Goal: Information Seeking & Learning: Learn about a topic

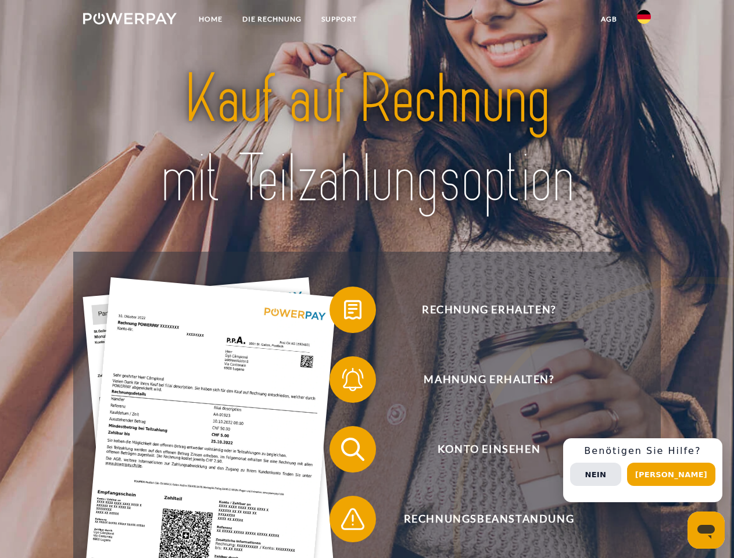
click at [130, 20] on img at bounding box center [130, 19] width 94 height 12
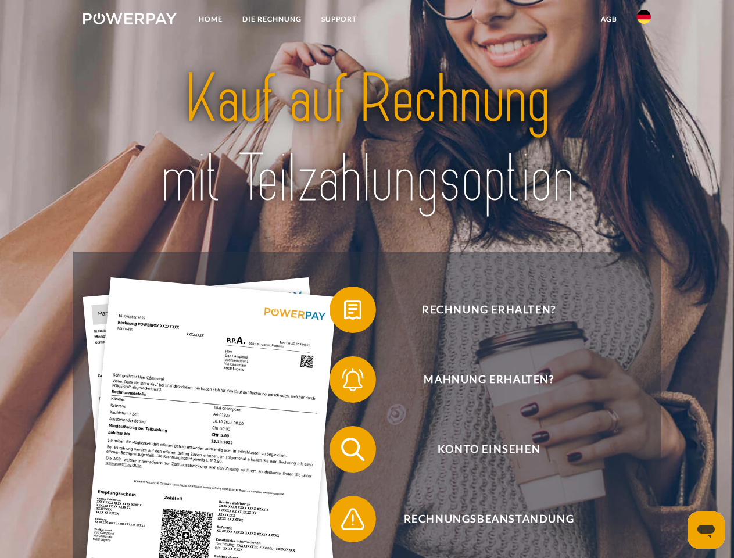
click at [644, 20] on img at bounding box center [644, 17] width 14 height 14
click at [609, 19] on link "agb" at bounding box center [609, 19] width 36 height 21
click at [344, 312] on span at bounding box center [335, 310] width 58 height 58
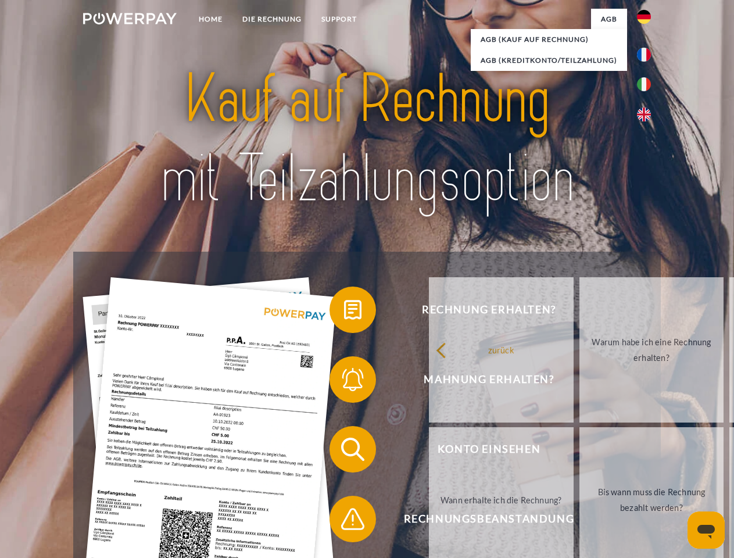
click at [344, 382] on span at bounding box center [335, 380] width 58 height 58
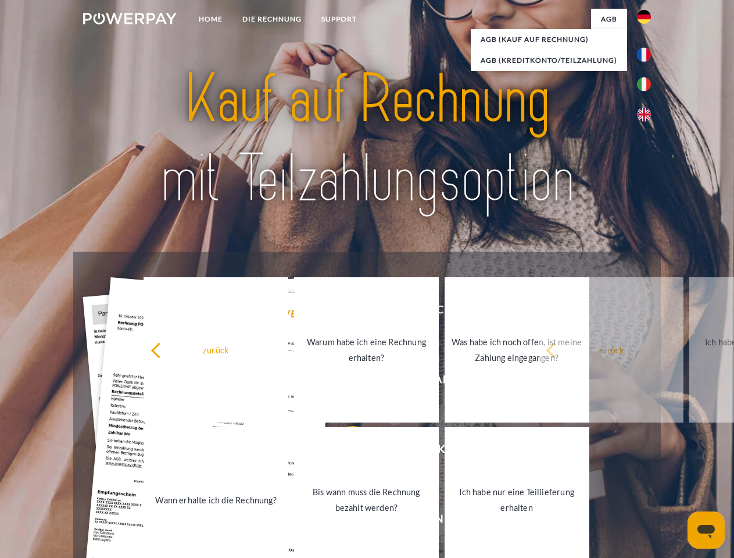
click at [344, 452] on link "Bis wann muss die Rechnung bezahlt werden?" at bounding box center [366, 499] width 145 height 145
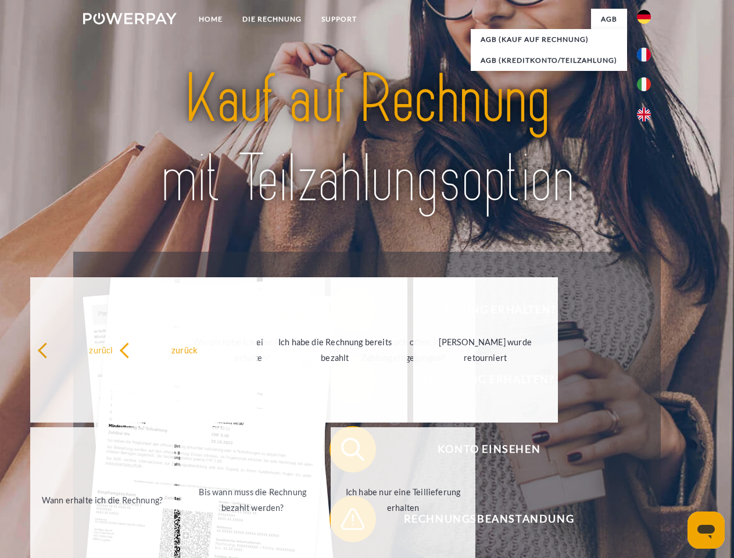
click at [344, 522] on span at bounding box center [335, 519] width 58 height 58
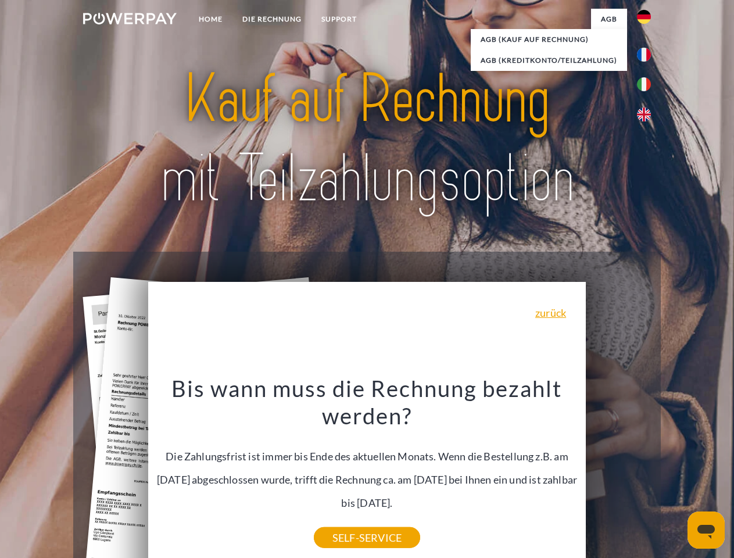
click at [647, 470] on div "Rechnung erhalten? Mahnung erhalten? Konto einsehen" at bounding box center [366, 484] width 587 height 465
click at [619, 473] on span "Konto einsehen" at bounding box center [489, 449] width 285 height 47
click at [676, 474] on header "Home DIE RECHNUNG SUPPORT" at bounding box center [367, 401] width 734 height 803
